Goal: Communication & Community: Answer question/provide support

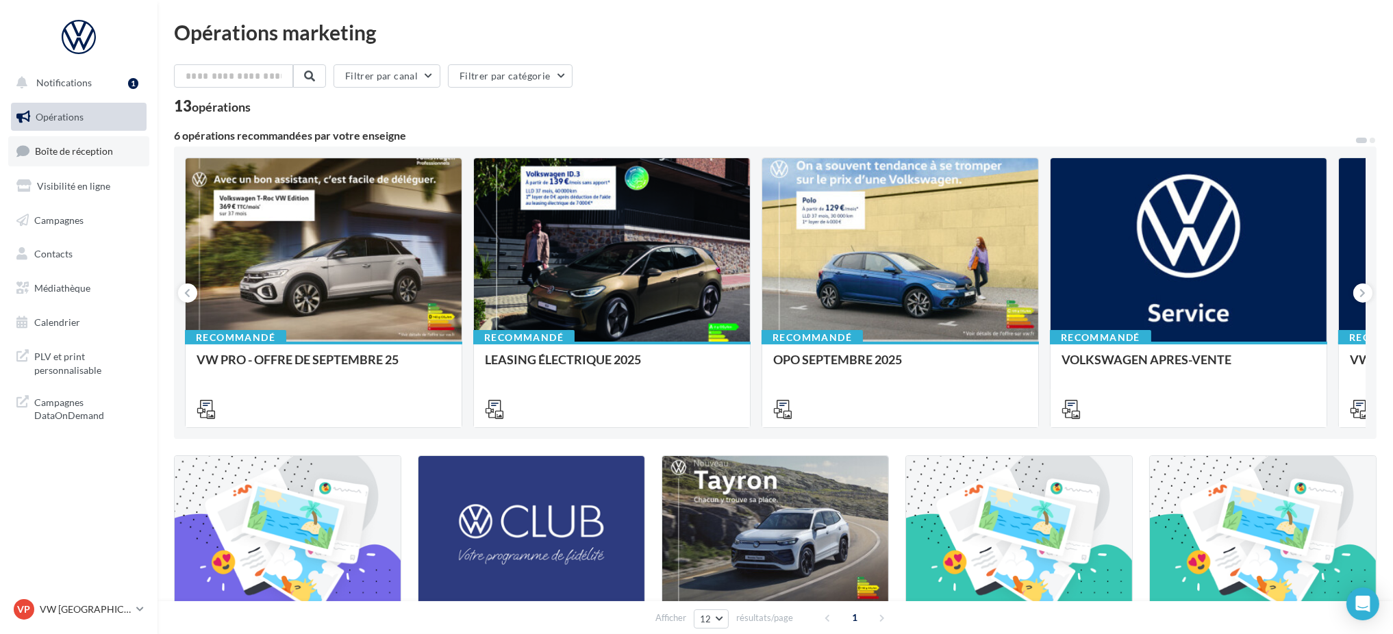
click at [92, 145] on span "Boîte de réception" at bounding box center [74, 151] width 78 height 12
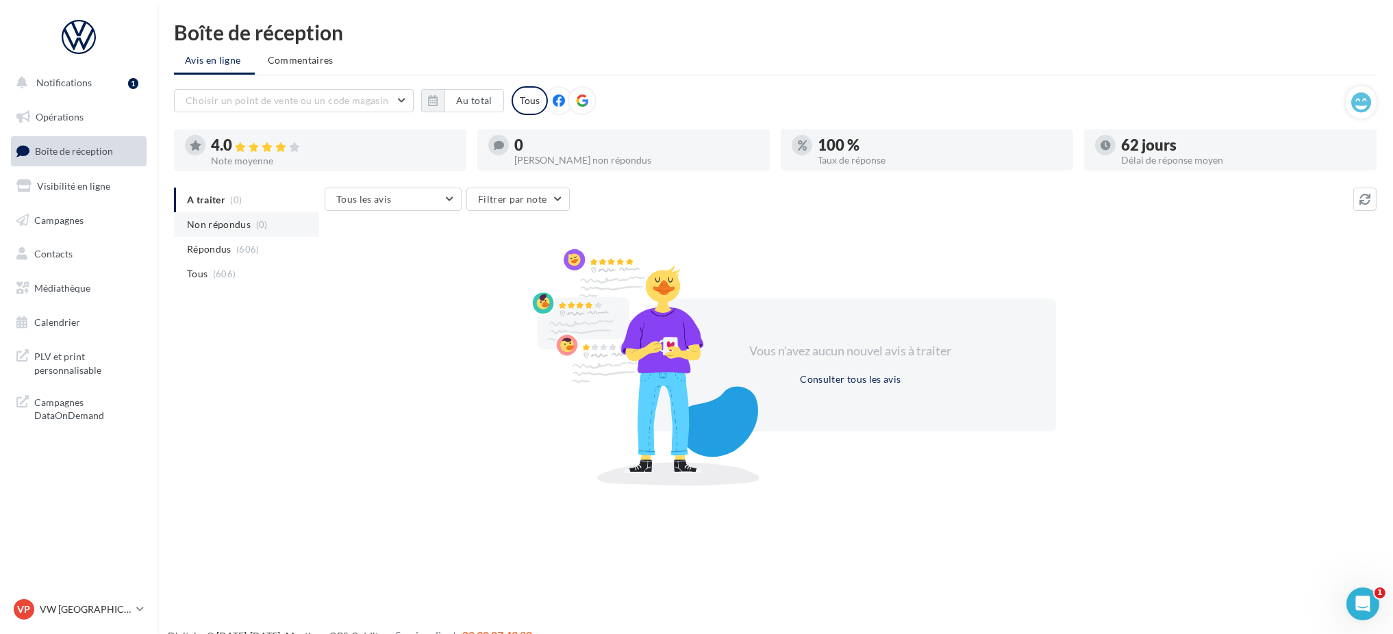
click at [212, 226] on span "Non répondus" at bounding box center [219, 225] width 64 height 14
click at [220, 249] on span "Répondus" at bounding box center [209, 249] width 45 height 14
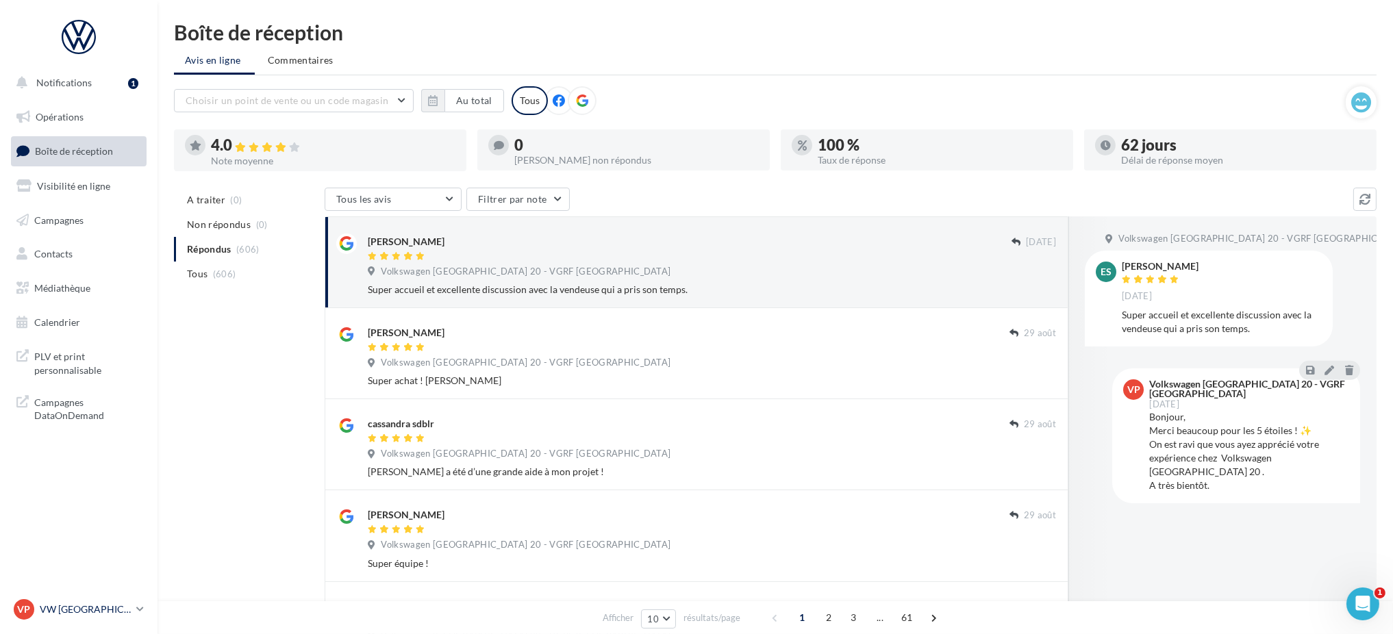
click at [114, 612] on p "VW [GEOGRAPHIC_DATA] 20" at bounding box center [85, 610] width 91 height 14
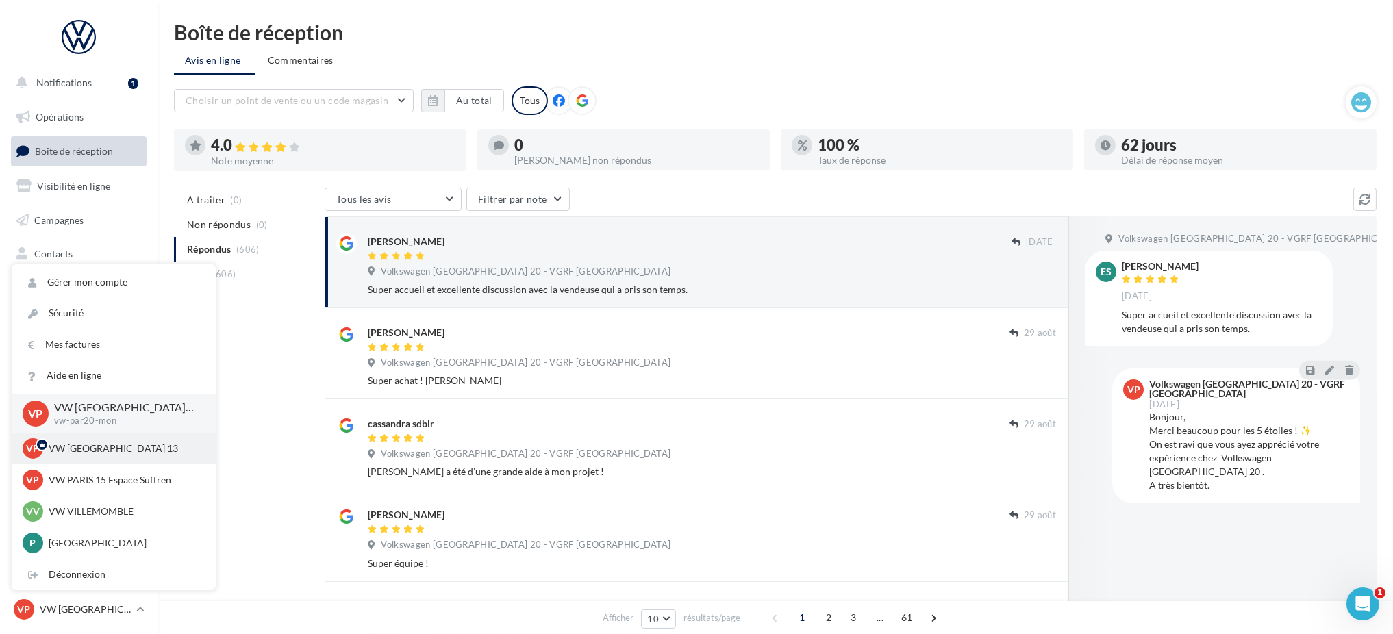
click at [96, 455] on p "VW PARIS 13" at bounding box center [124, 449] width 151 height 14
